Goal: Information Seeking & Learning: Learn about a topic

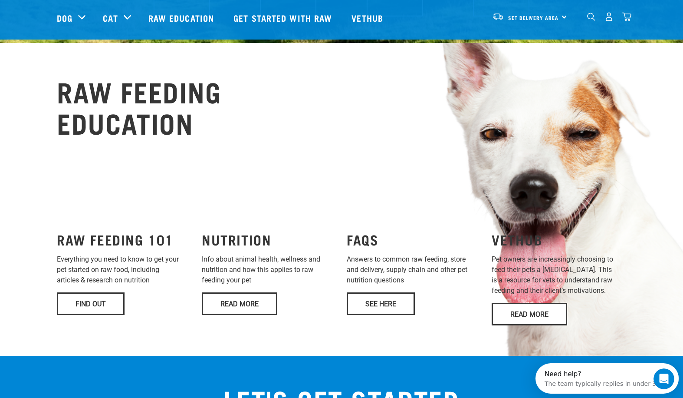
scroll to position [564, 0]
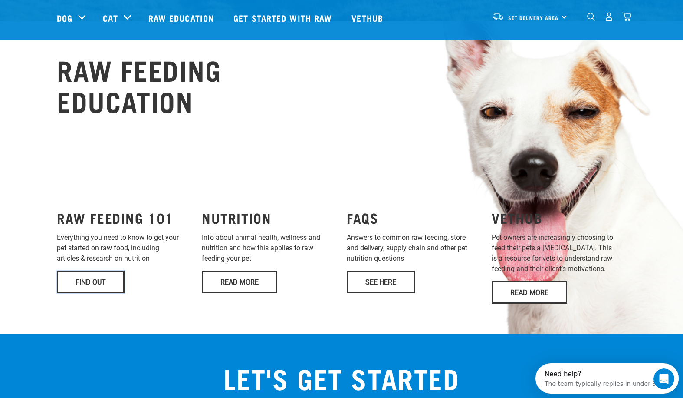
click at [80, 270] on link "Find Out" at bounding box center [91, 281] width 68 height 23
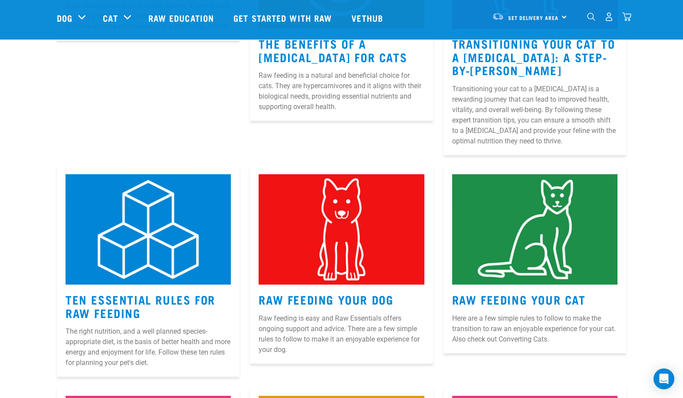
scroll to position [260, 0]
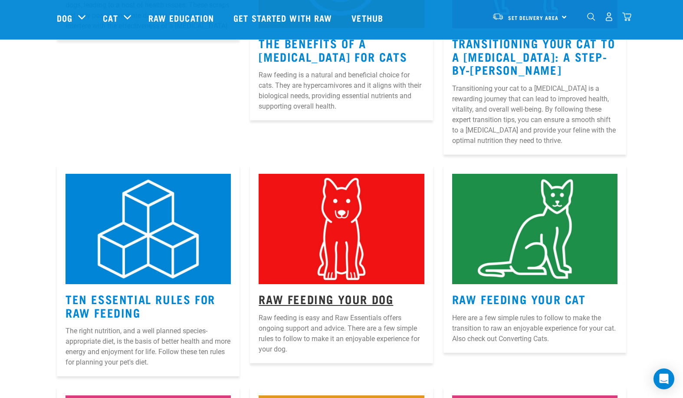
click at [336, 301] on link "Raw Feeding Your Dog" at bounding box center [326, 298] width 135 height 7
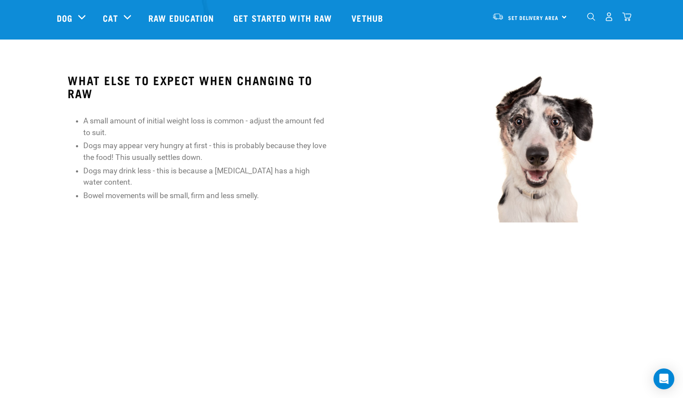
scroll to position [998, 0]
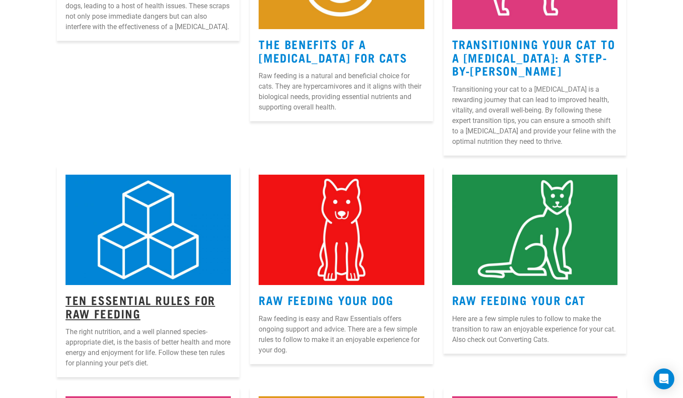
click at [118, 306] on link "Ten Essential Rules for Raw Feeding" at bounding box center [141, 306] width 150 height 20
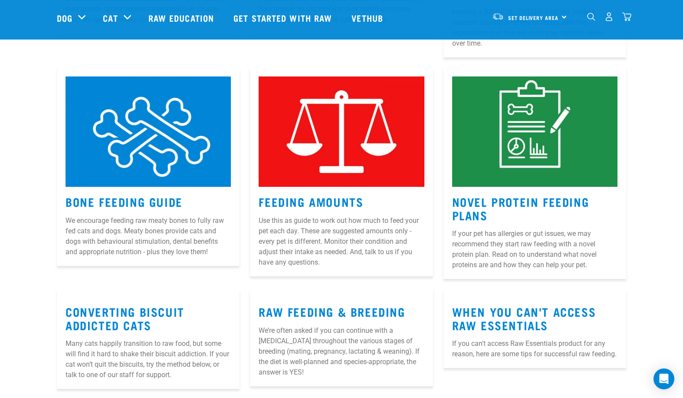
scroll to position [844, 0]
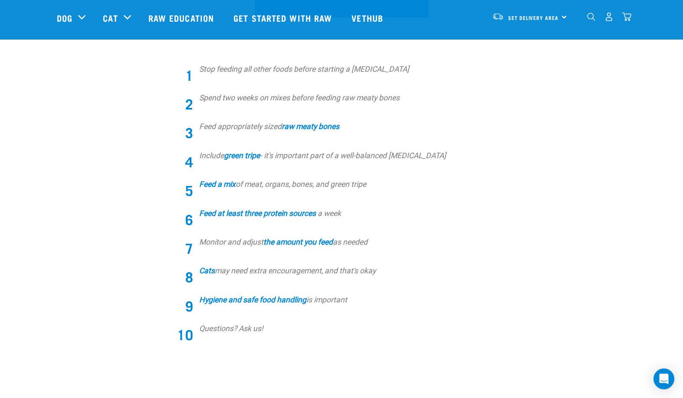
scroll to position [304, 0]
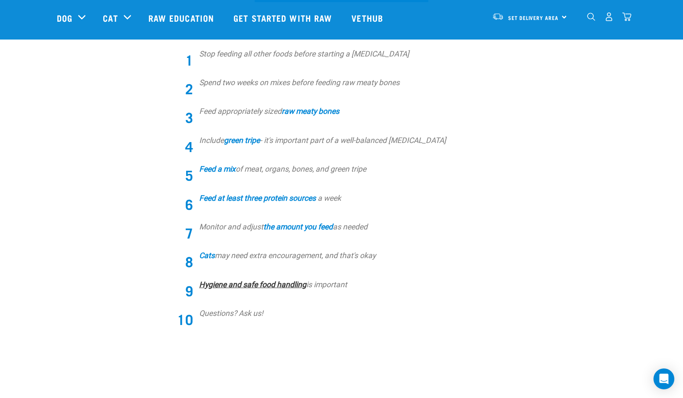
click at [291, 283] on strong "Hygiene and safe food handling" at bounding box center [252, 284] width 107 height 9
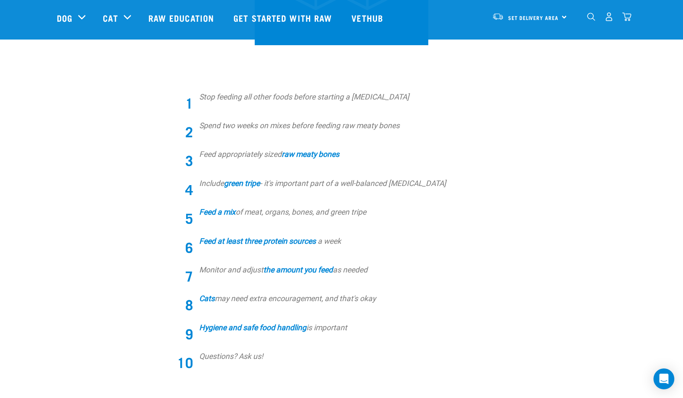
scroll to position [260, 0]
click at [264, 329] on strong "Hygiene and safe food handling" at bounding box center [252, 327] width 107 height 9
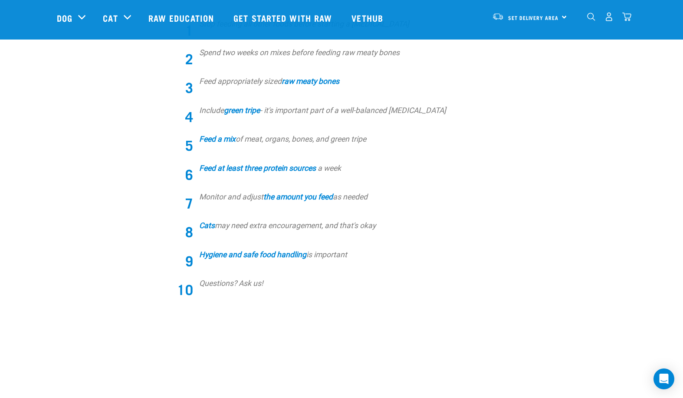
scroll to position [347, 0]
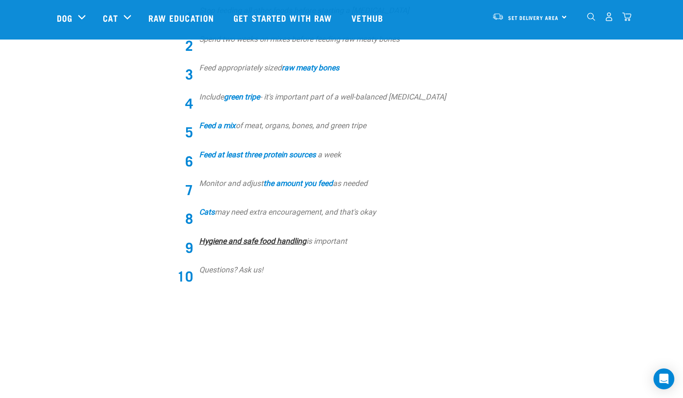
click at [273, 242] on strong "Hygiene and safe food handling" at bounding box center [252, 241] width 107 height 9
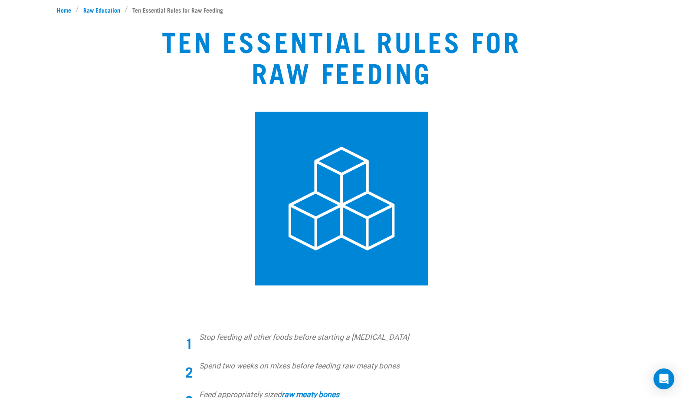
scroll to position [0, 0]
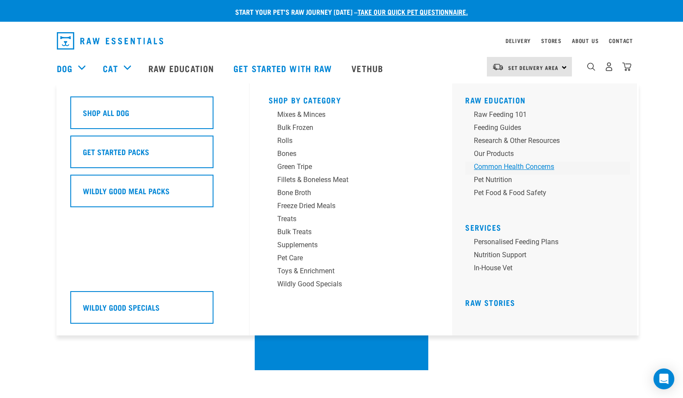
click at [524, 165] on div "Common Health Concerns" at bounding box center [541, 166] width 135 height 10
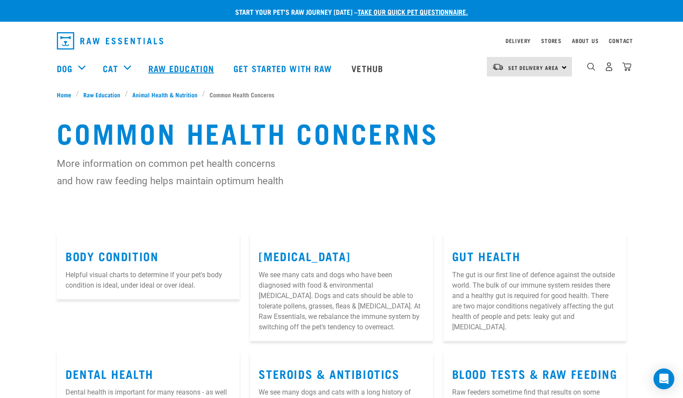
click at [197, 65] on link "Raw Education" at bounding box center [182, 68] width 85 height 35
